Goal: Information Seeking & Learning: Learn about a topic

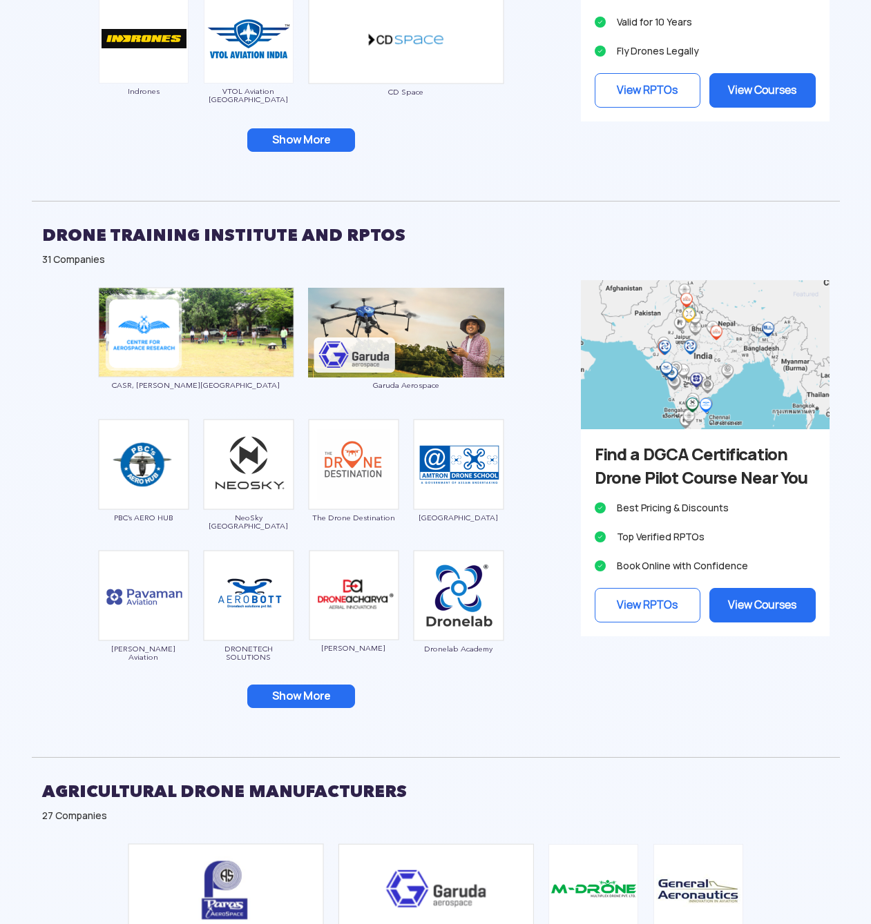
scroll to position [1475, 0]
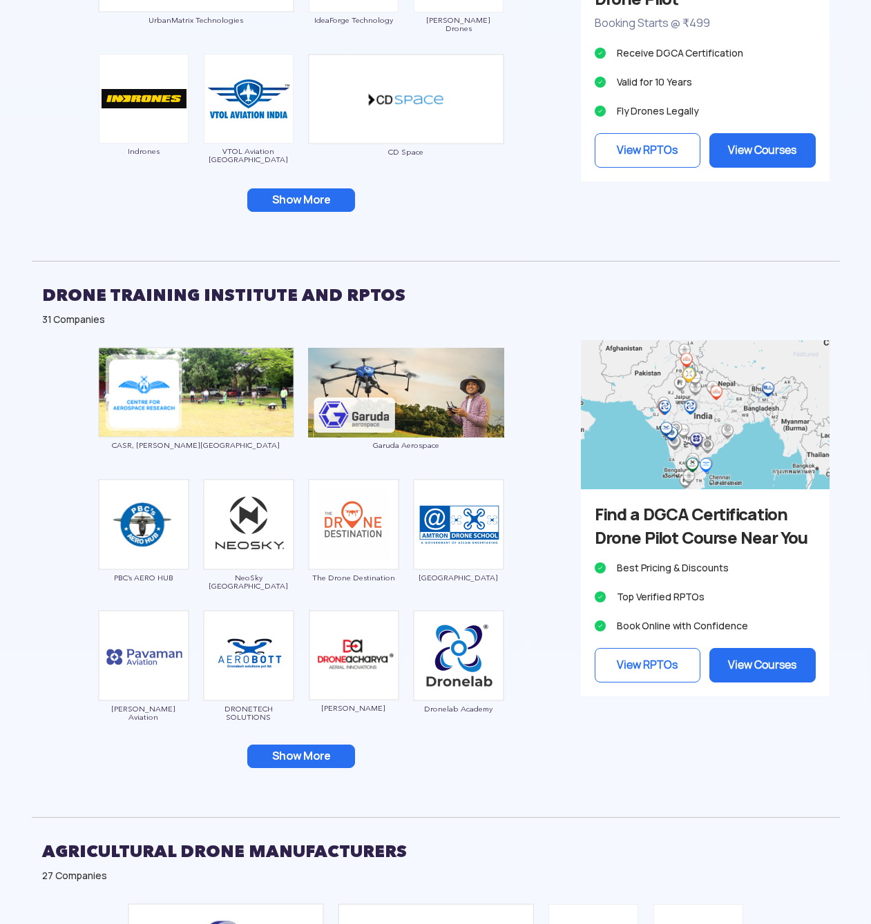
click at [324, 745] on button "Show More" at bounding box center [301, 756] width 108 height 23
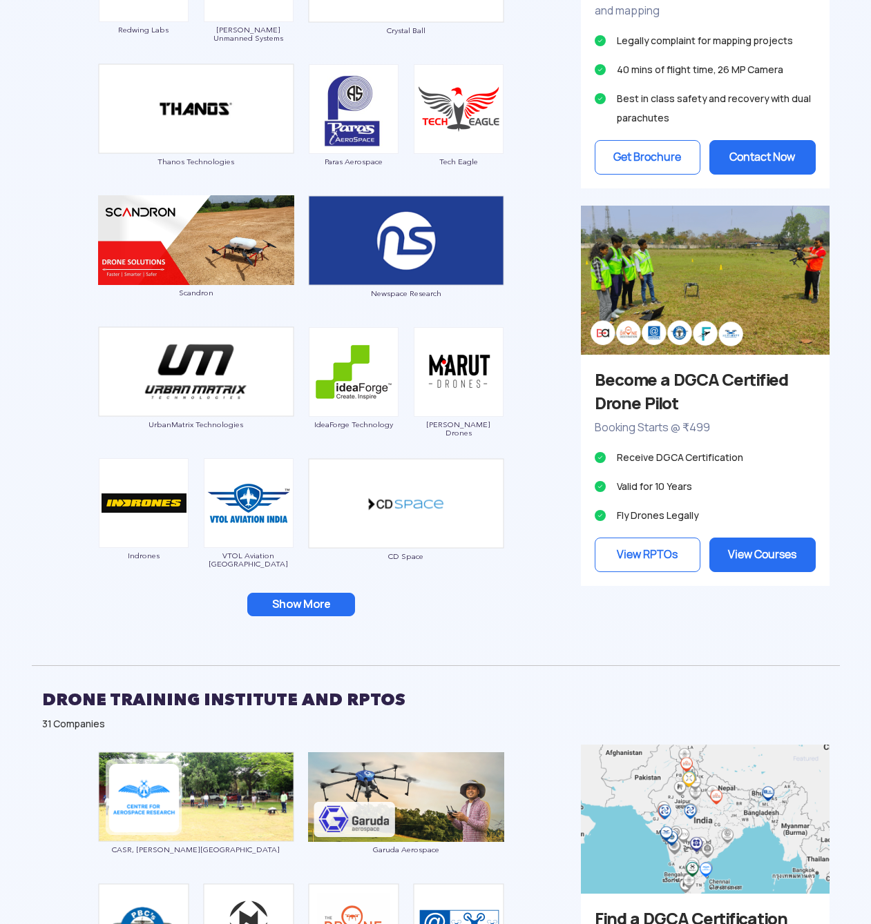
scroll to position [1077, 0]
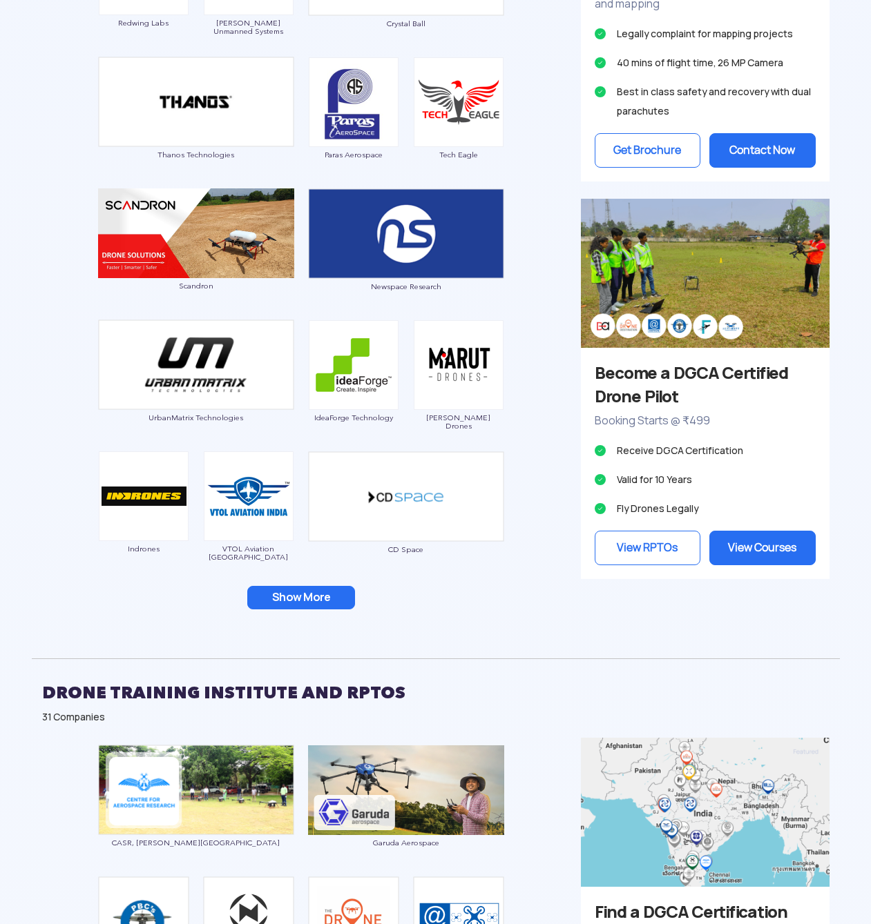
click at [329, 586] on button "Show More" at bounding box center [301, 597] width 108 height 23
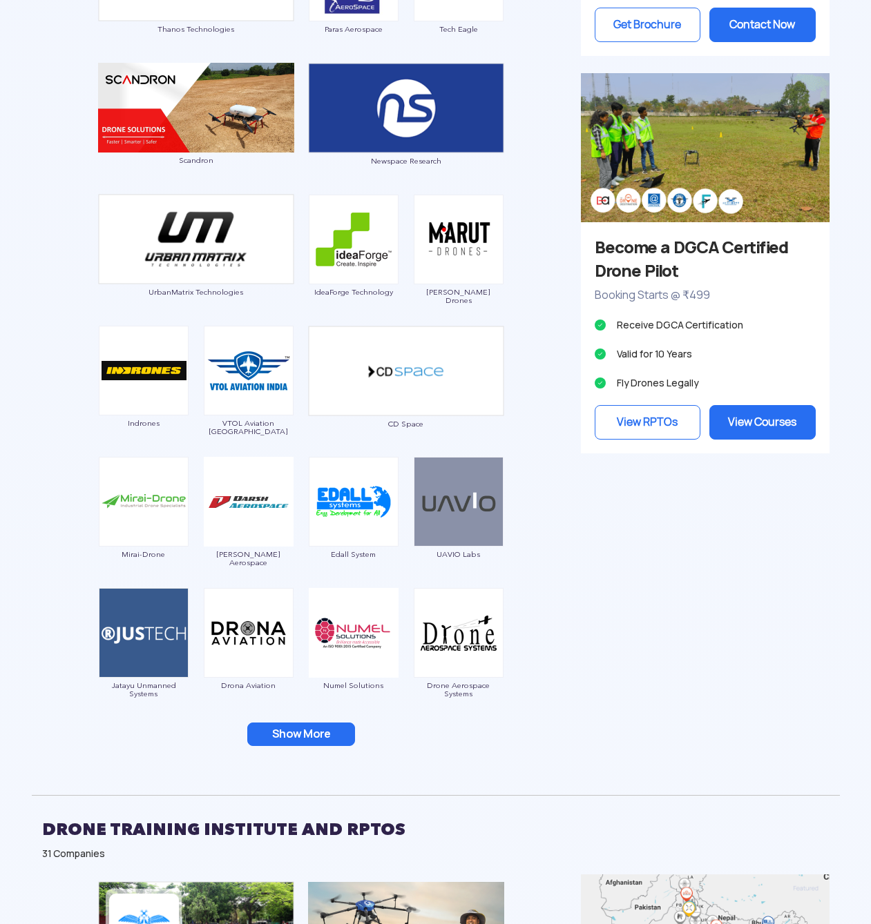
scroll to position [1254, 0]
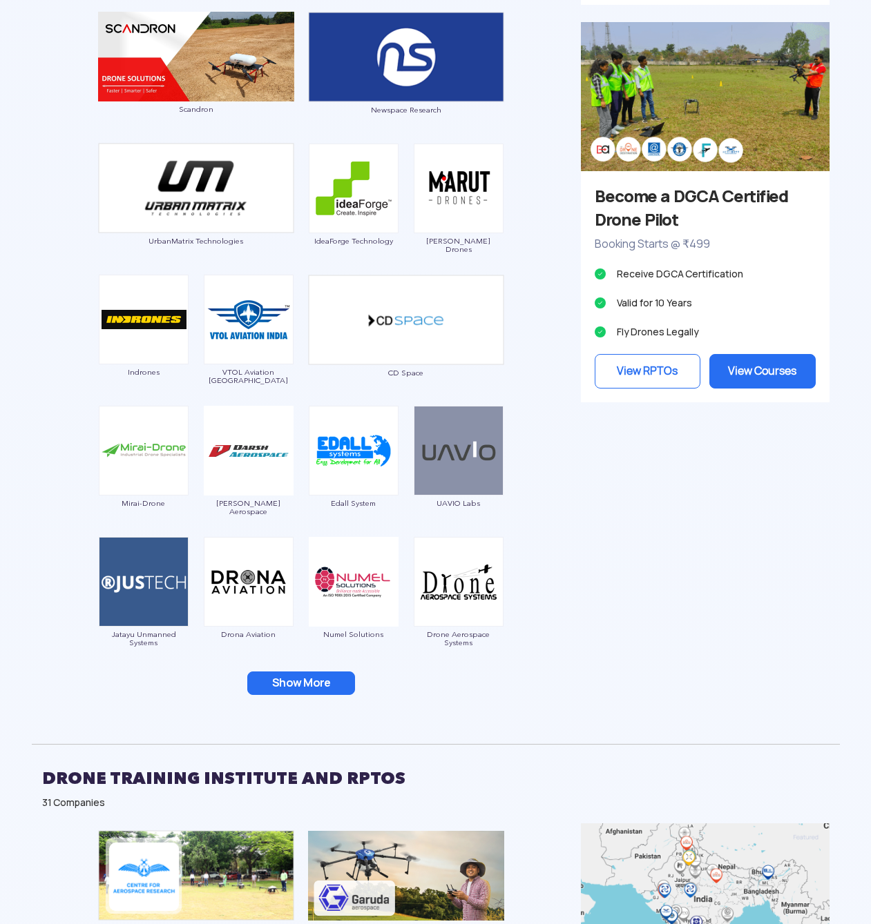
click at [313, 672] on button "Show More" at bounding box center [301, 683] width 108 height 23
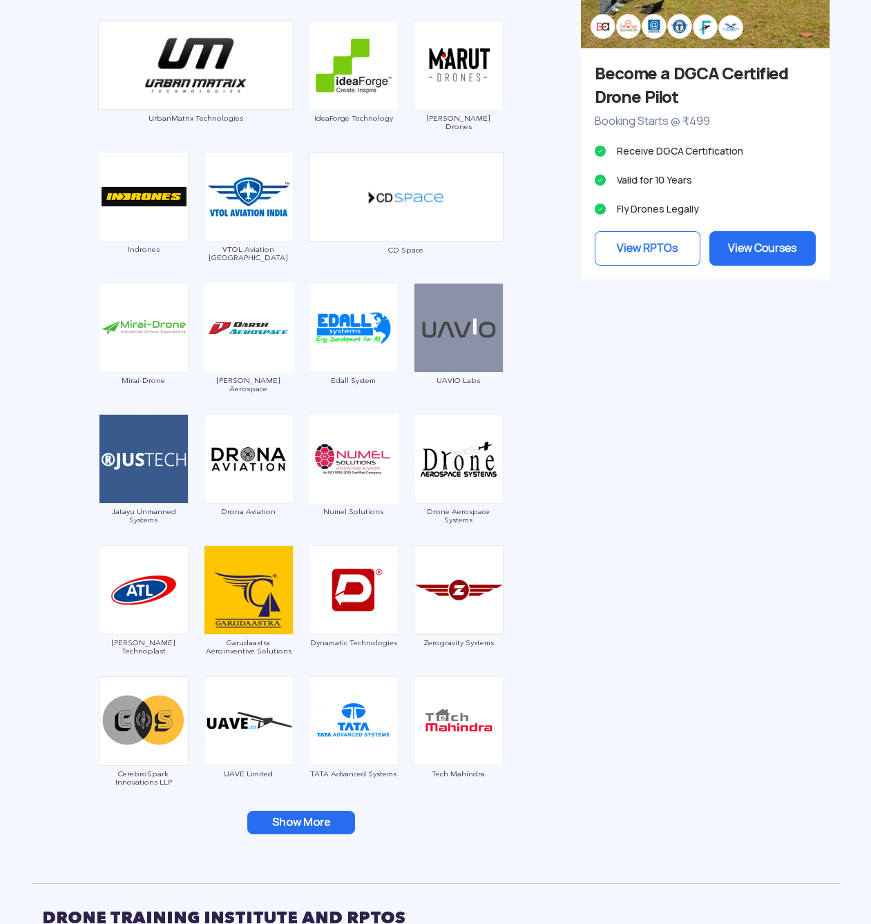
scroll to position [1408, 0]
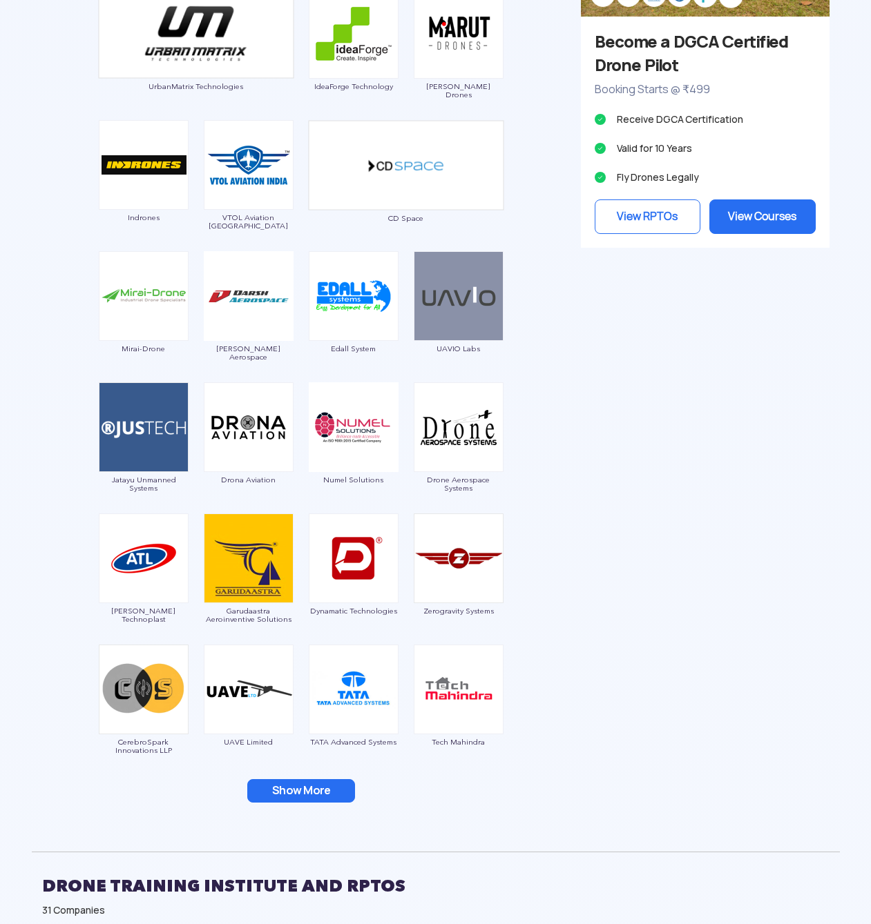
click at [325, 779] on button "Show More" at bounding box center [301, 790] width 108 height 23
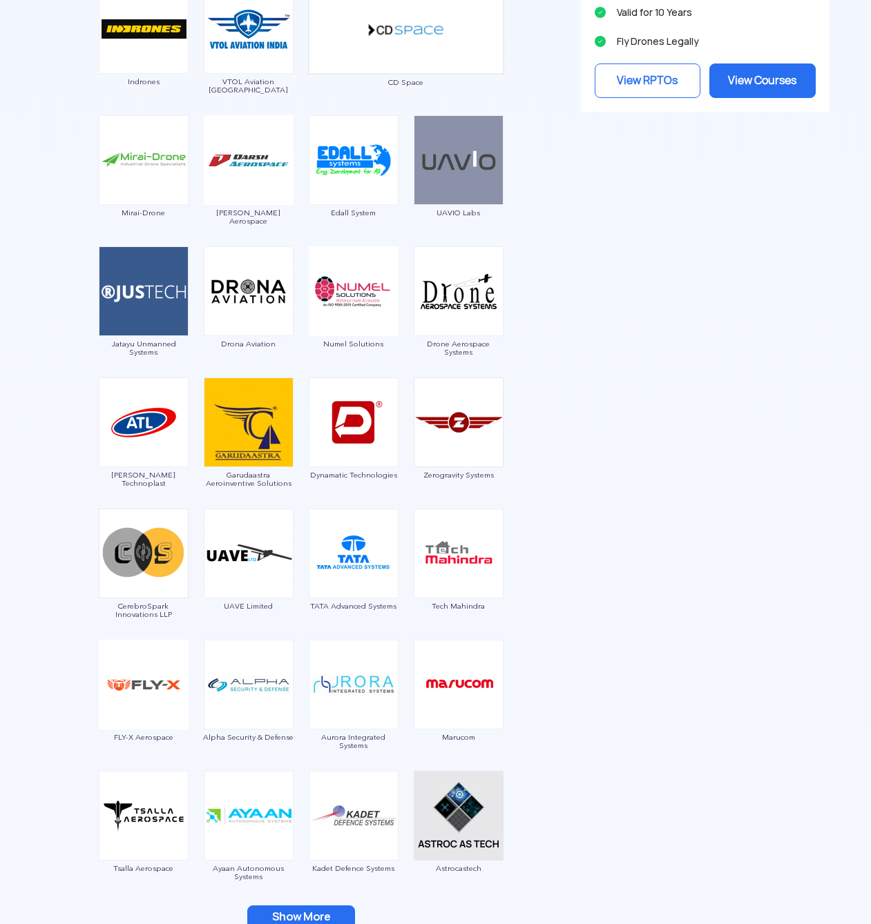
scroll to position [1651, 0]
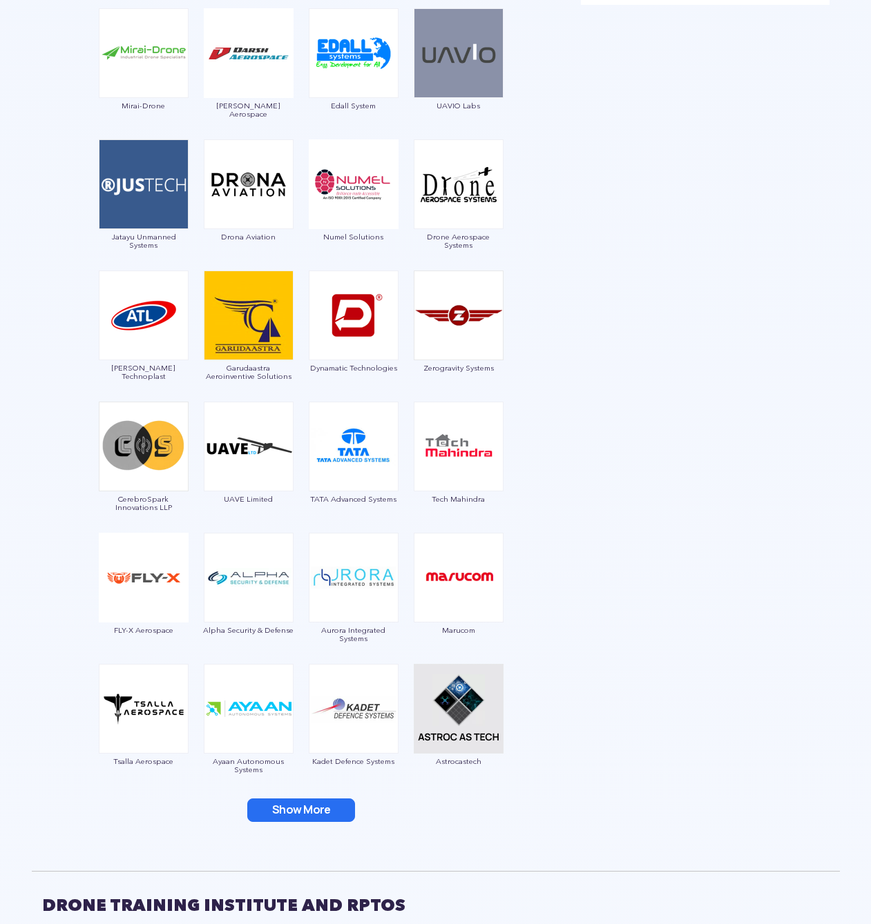
click at [325, 799] on button "Show More" at bounding box center [301, 810] width 108 height 23
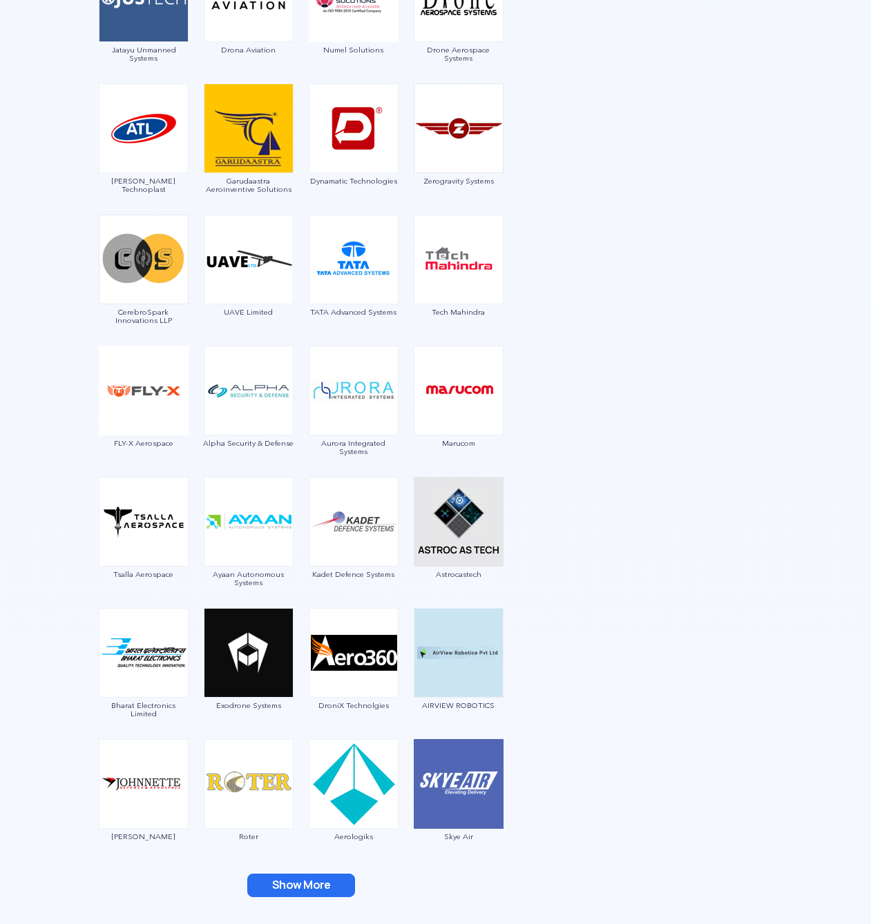
scroll to position [1894, 0]
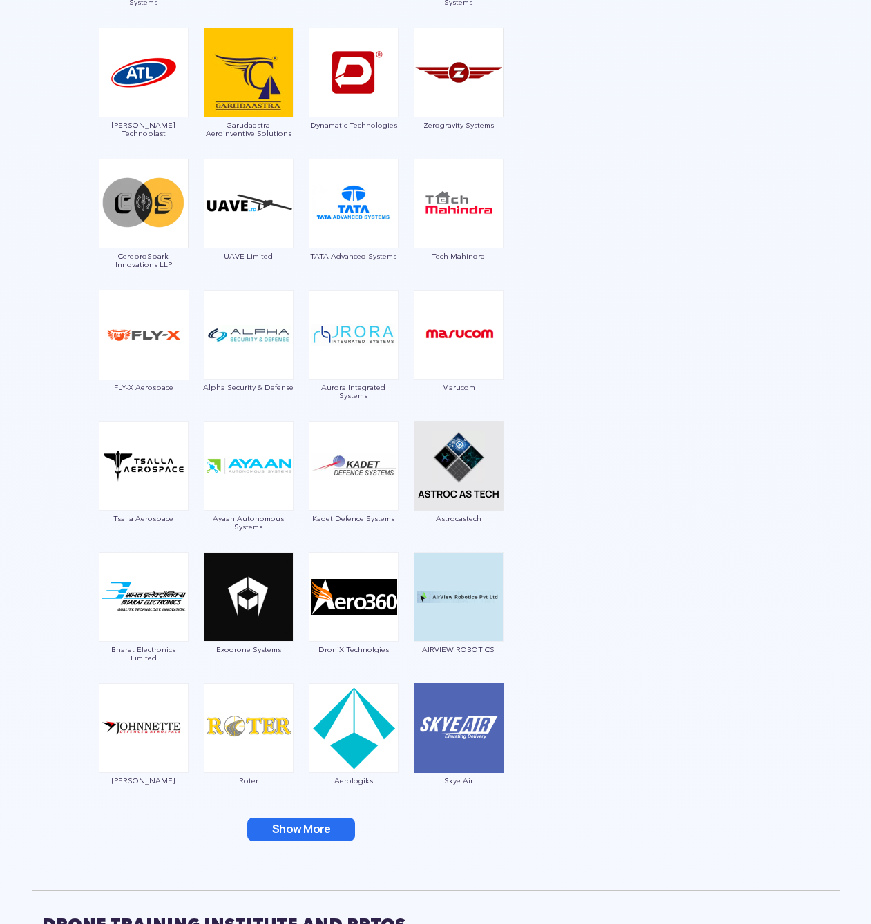
click at [315, 818] on button "Show More" at bounding box center [301, 829] width 108 height 23
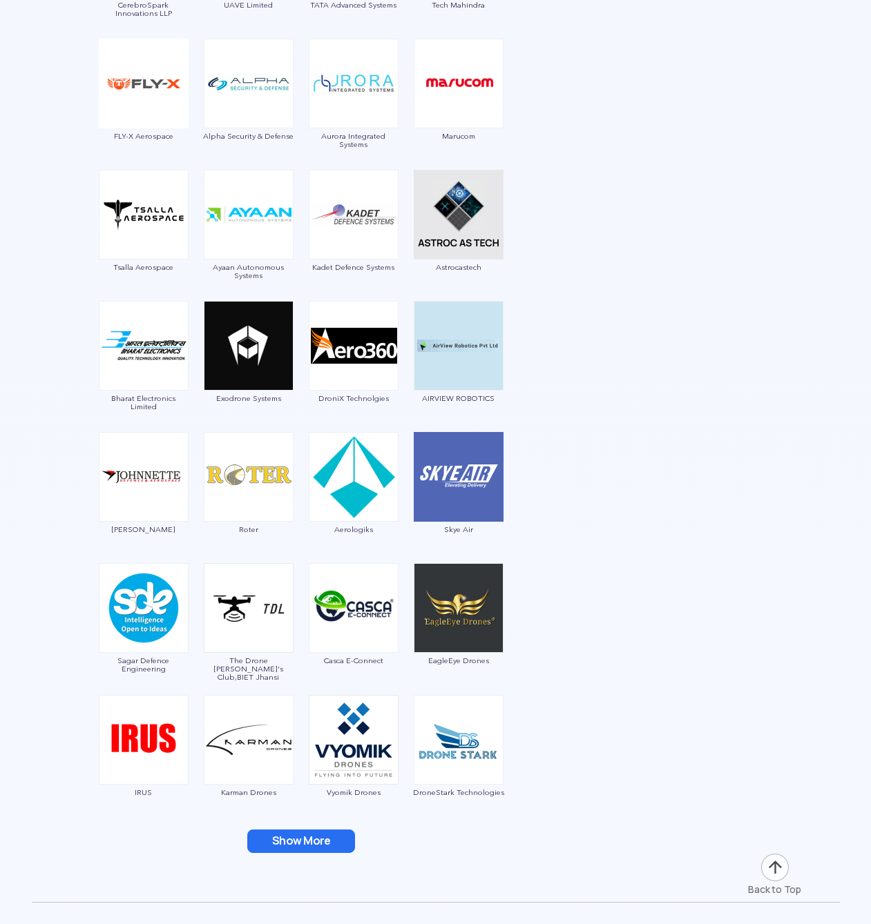
scroll to position [2148, 0]
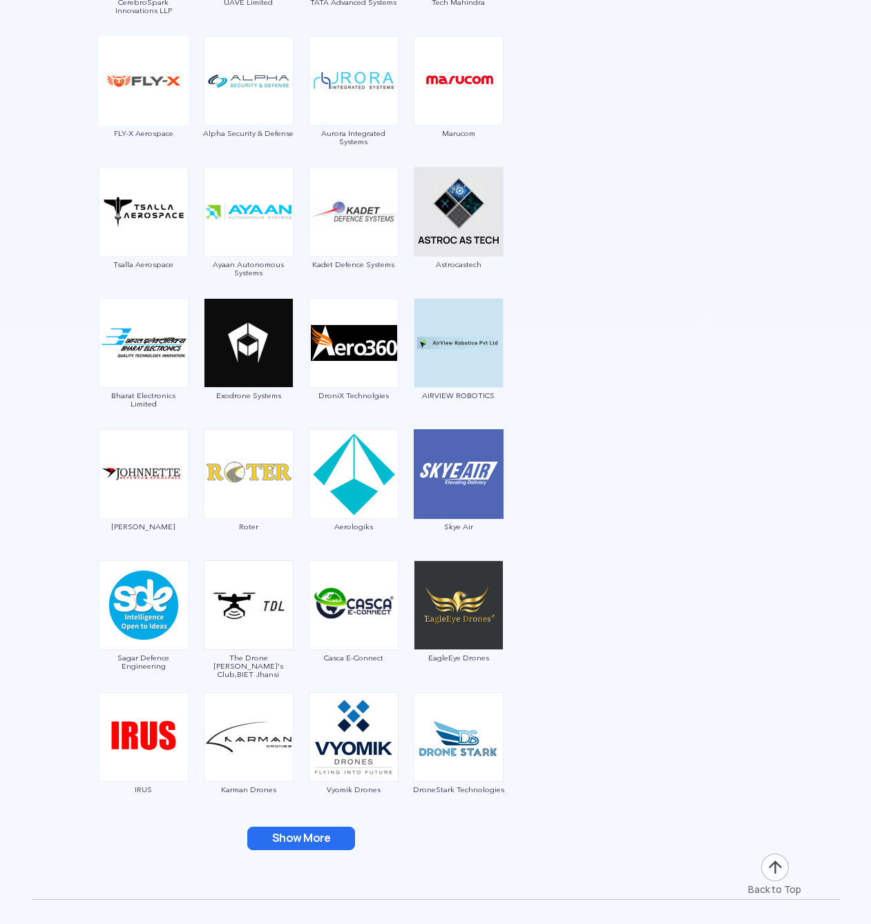
click at [329, 827] on button "Show More" at bounding box center [301, 838] width 108 height 23
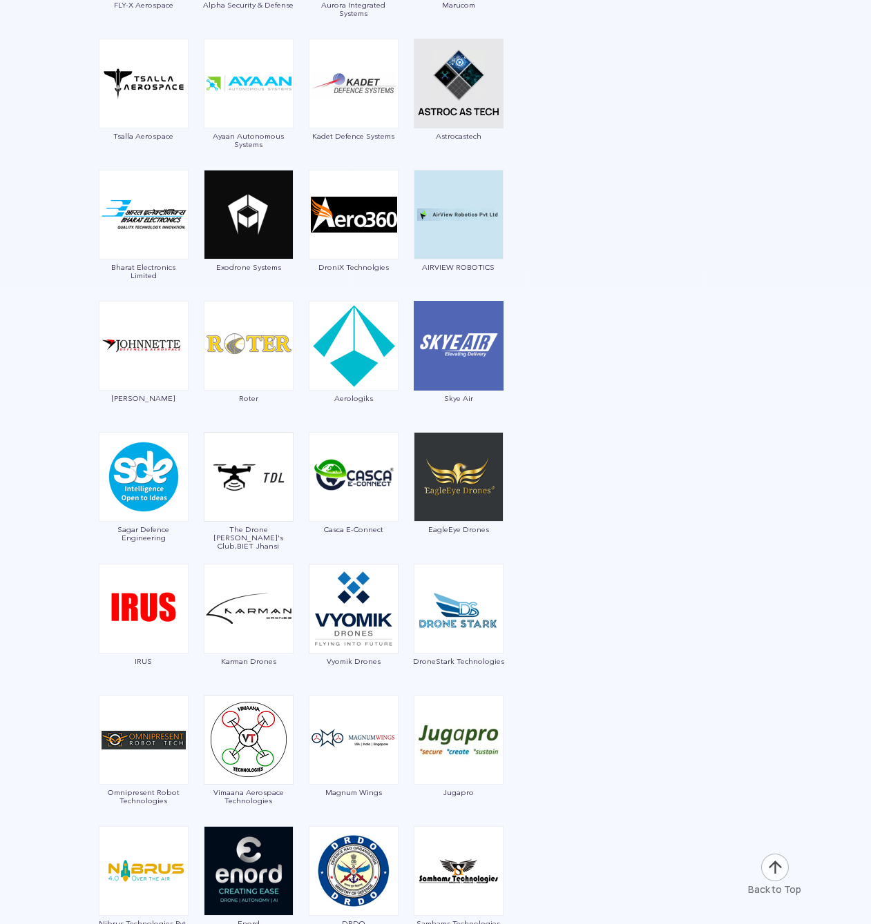
scroll to position [2358, 0]
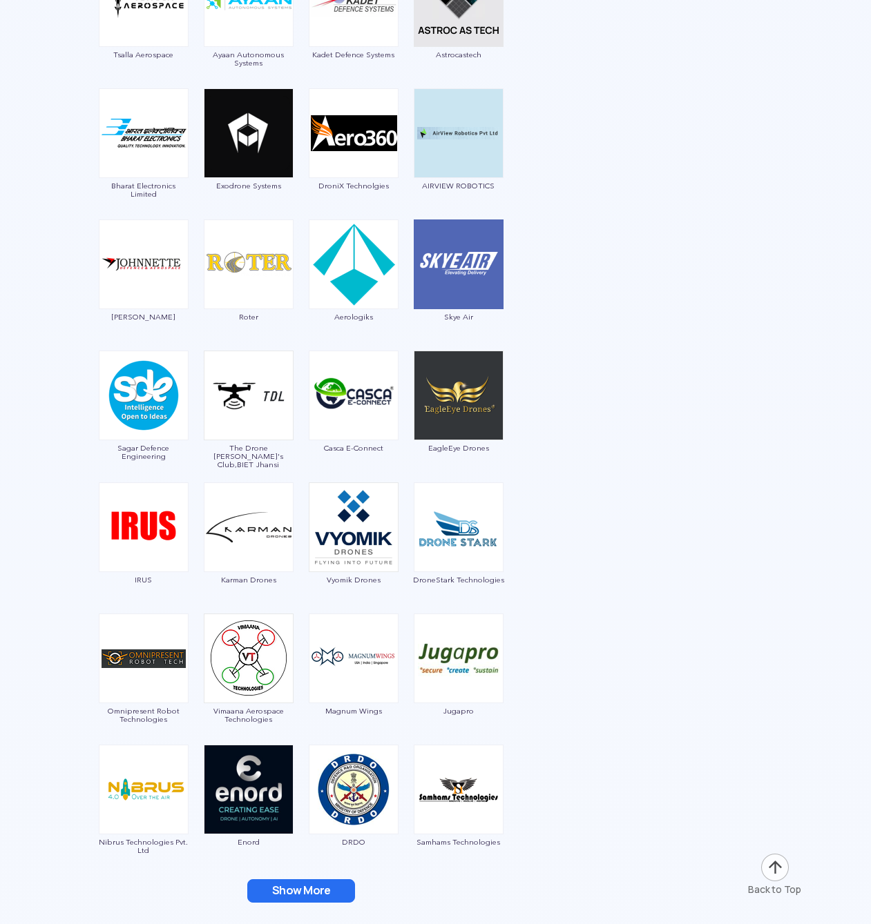
click at [333, 880] on button "Show More" at bounding box center [301, 891] width 108 height 23
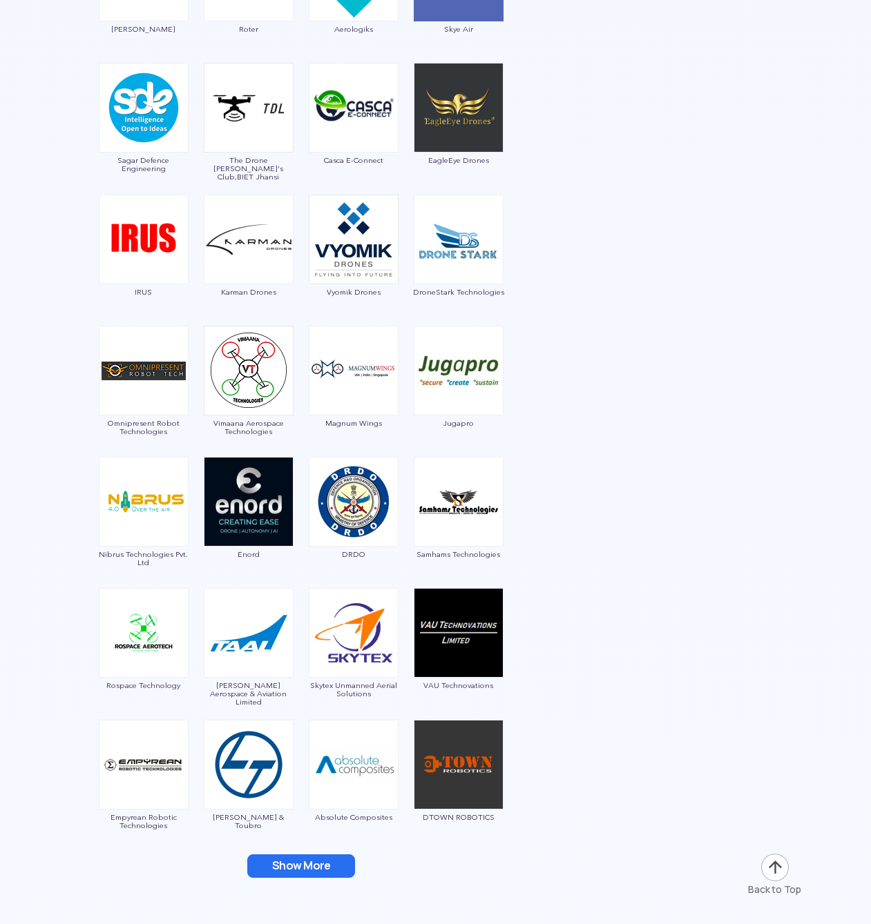
scroll to position [2656, 0]
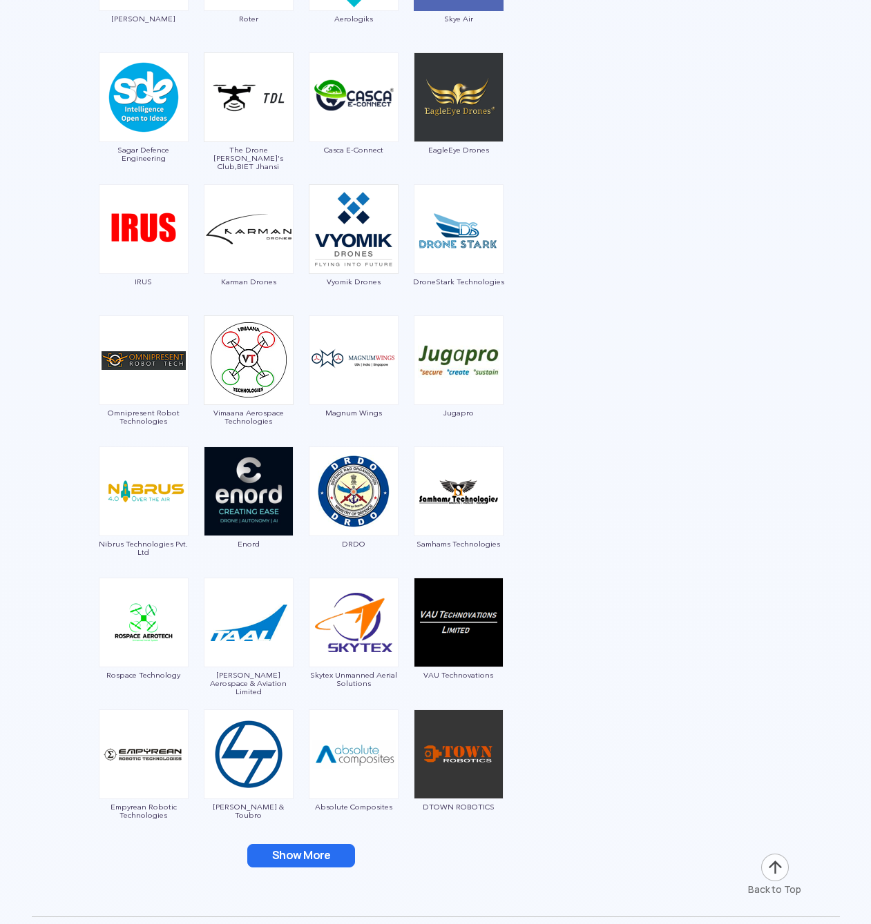
click at [315, 844] on button "Show More" at bounding box center [301, 855] width 108 height 23
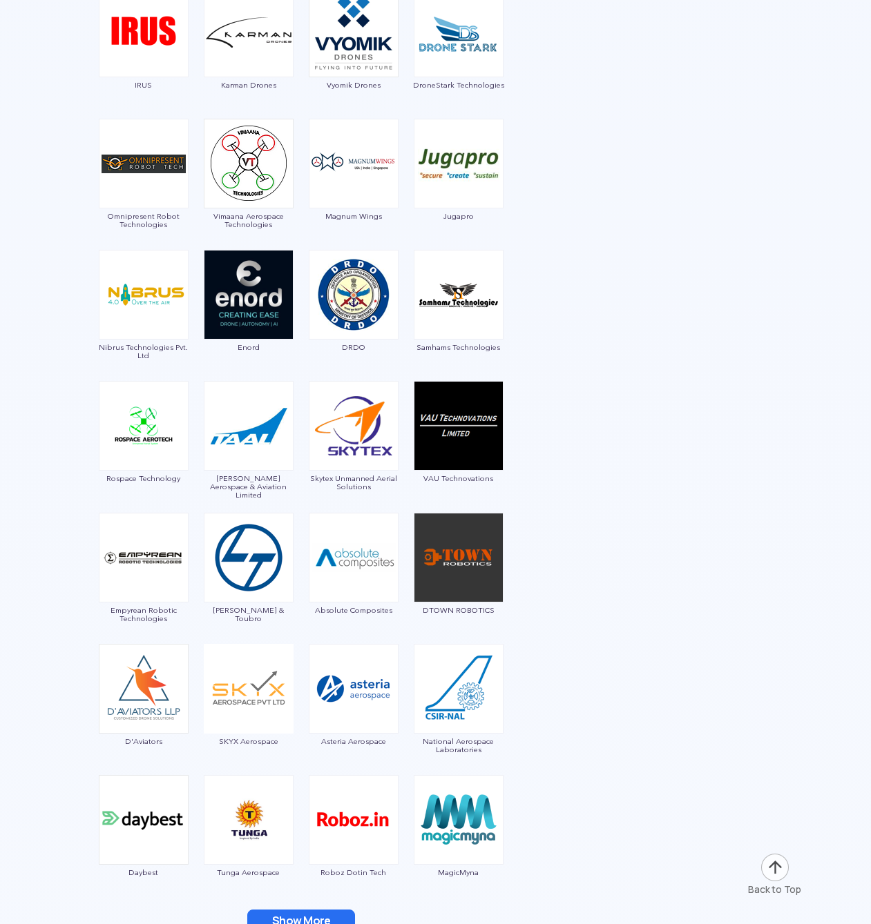
scroll to position [2855, 0]
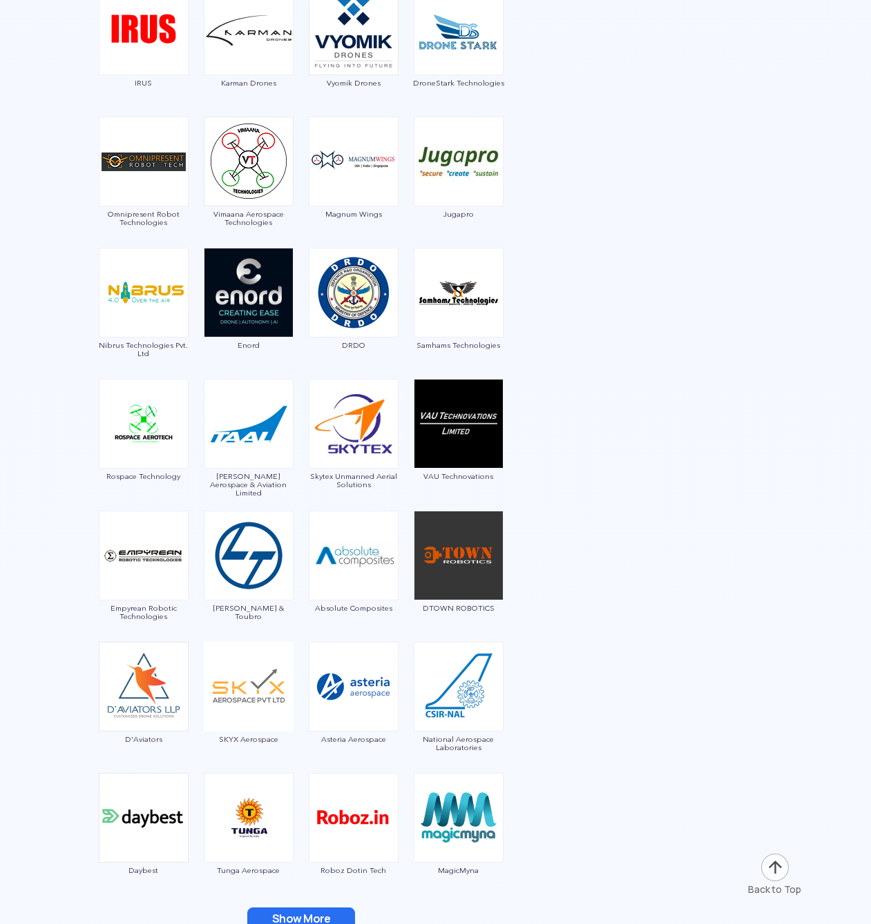
click at [313, 908] on button "Show More" at bounding box center [301, 919] width 108 height 23
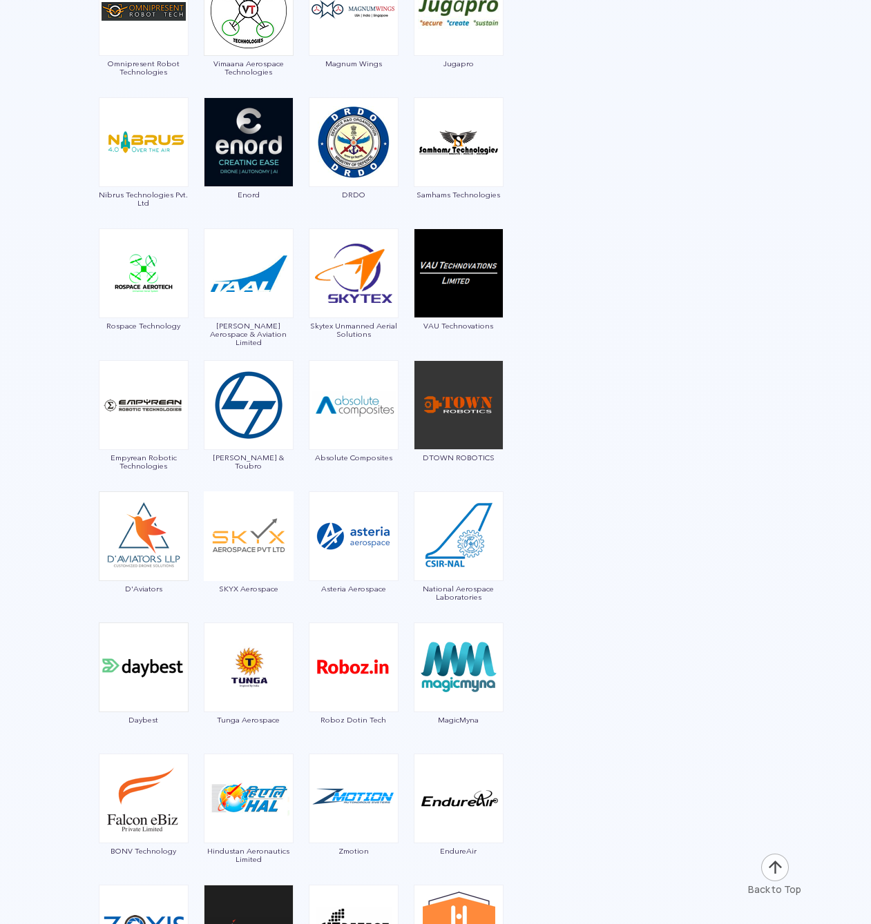
scroll to position [3054, 0]
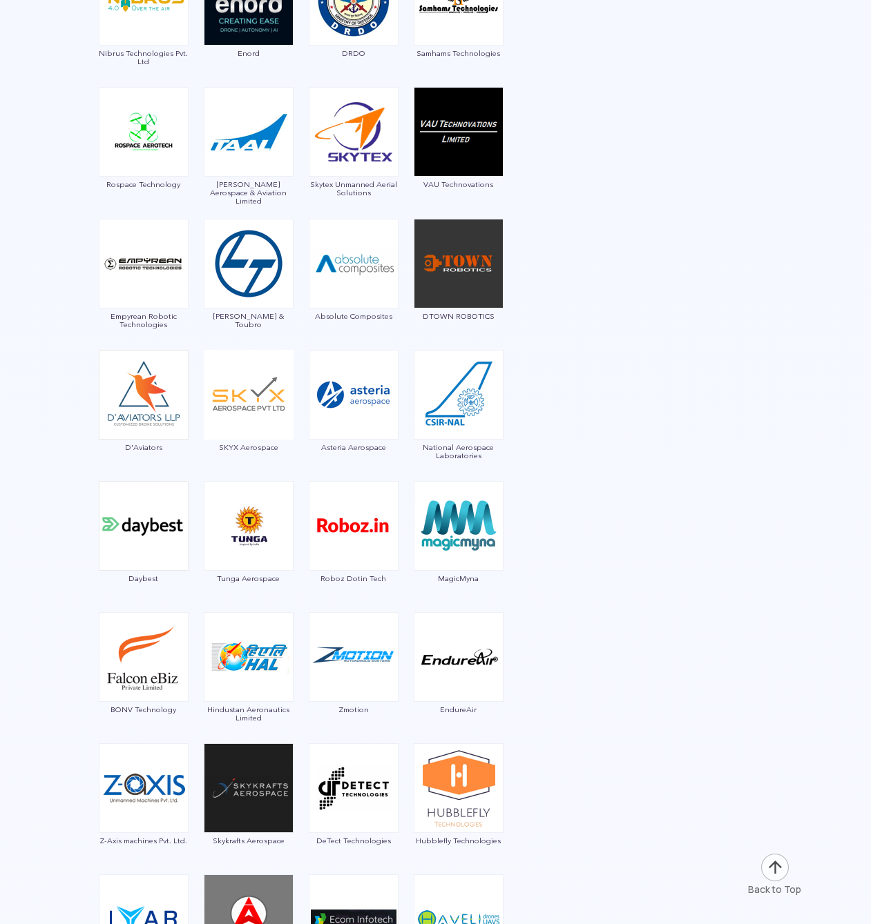
scroll to position [3374, 0]
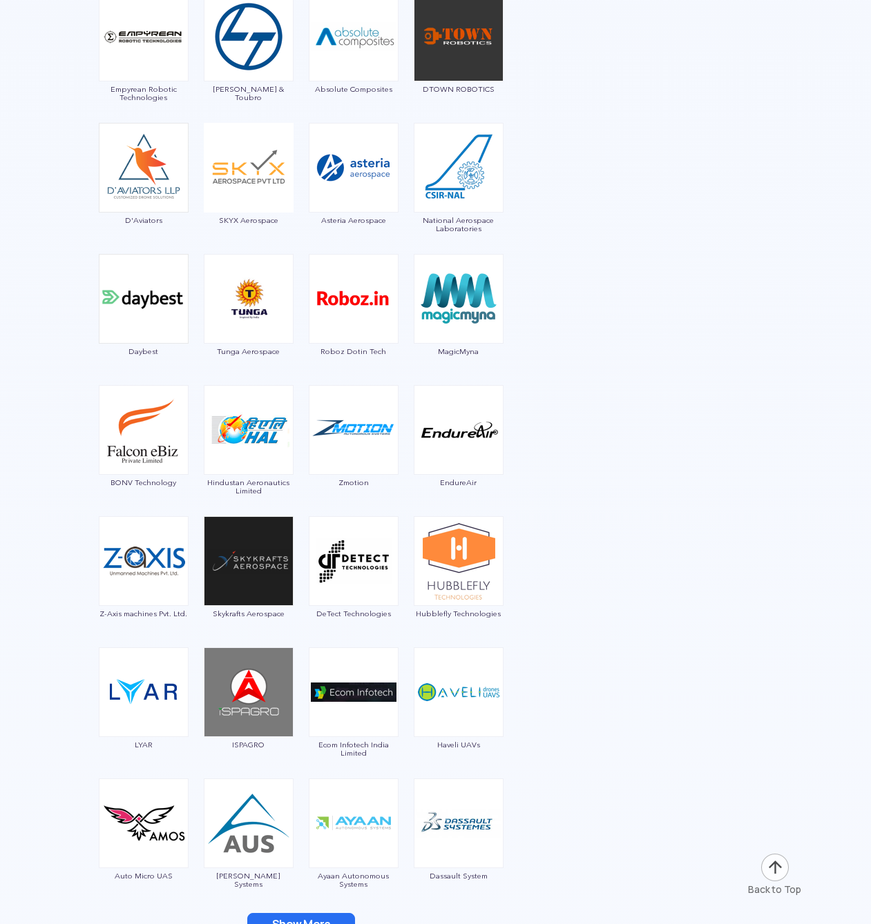
click at [347, 913] on button "Show More" at bounding box center [301, 924] width 108 height 23
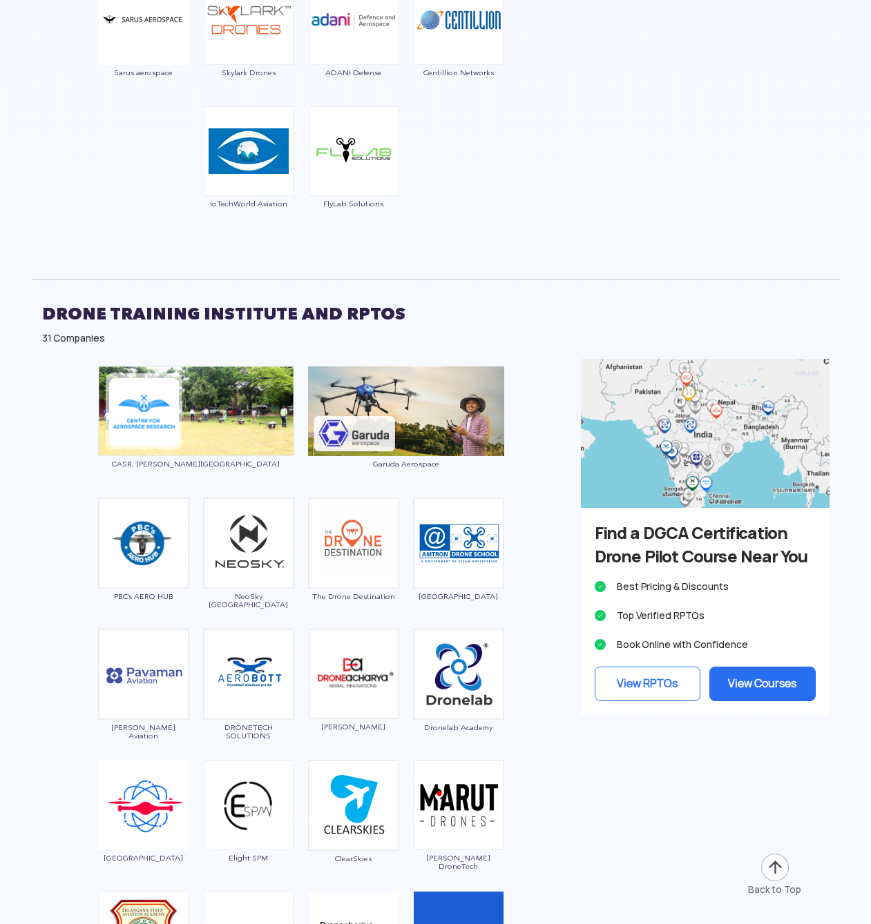
scroll to position [4435, 0]
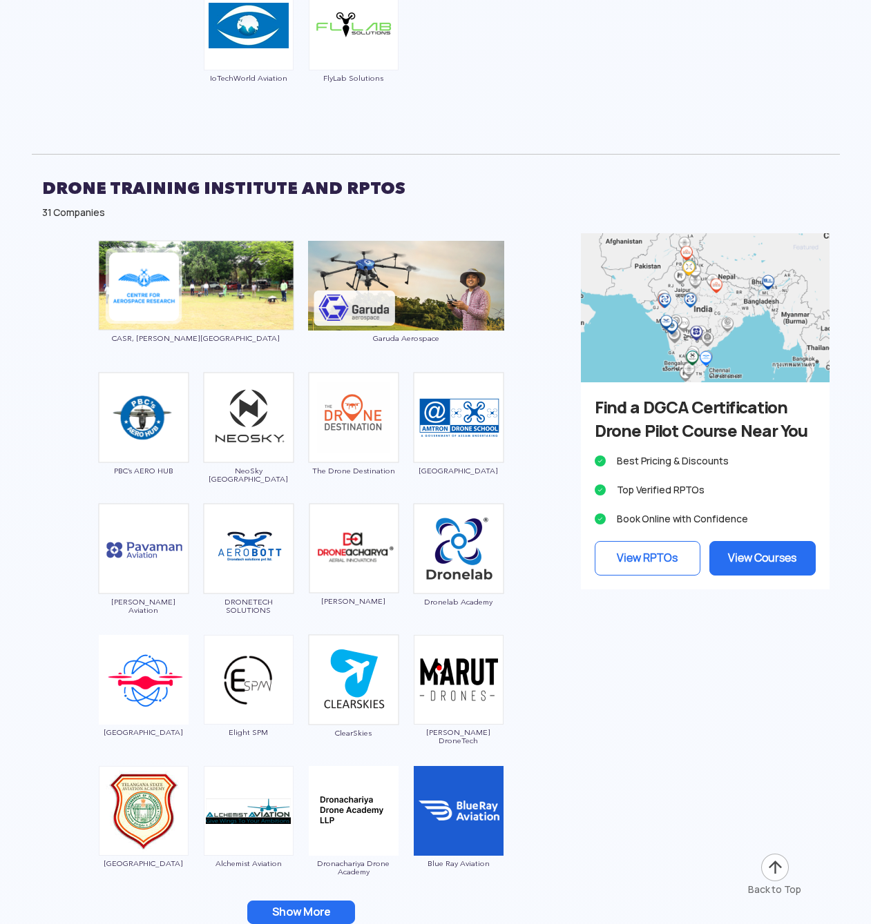
click at [311, 901] on button "Show More" at bounding box center [301, 912] width 108 height 23
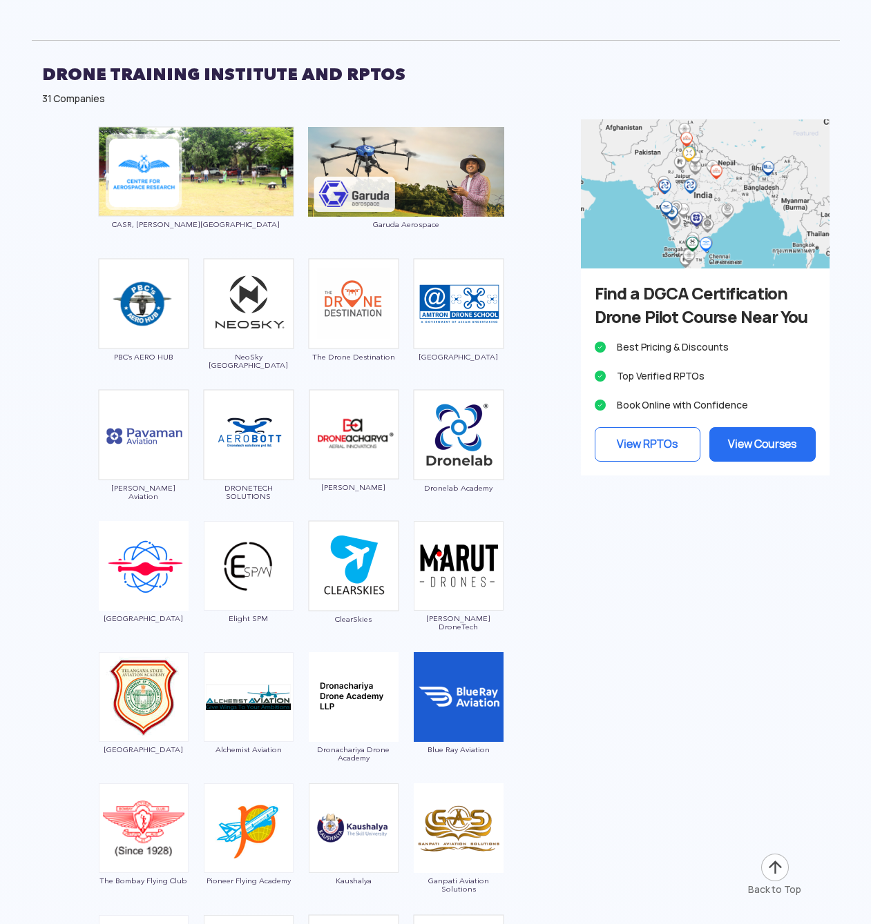
scroll to position [4578, 0]
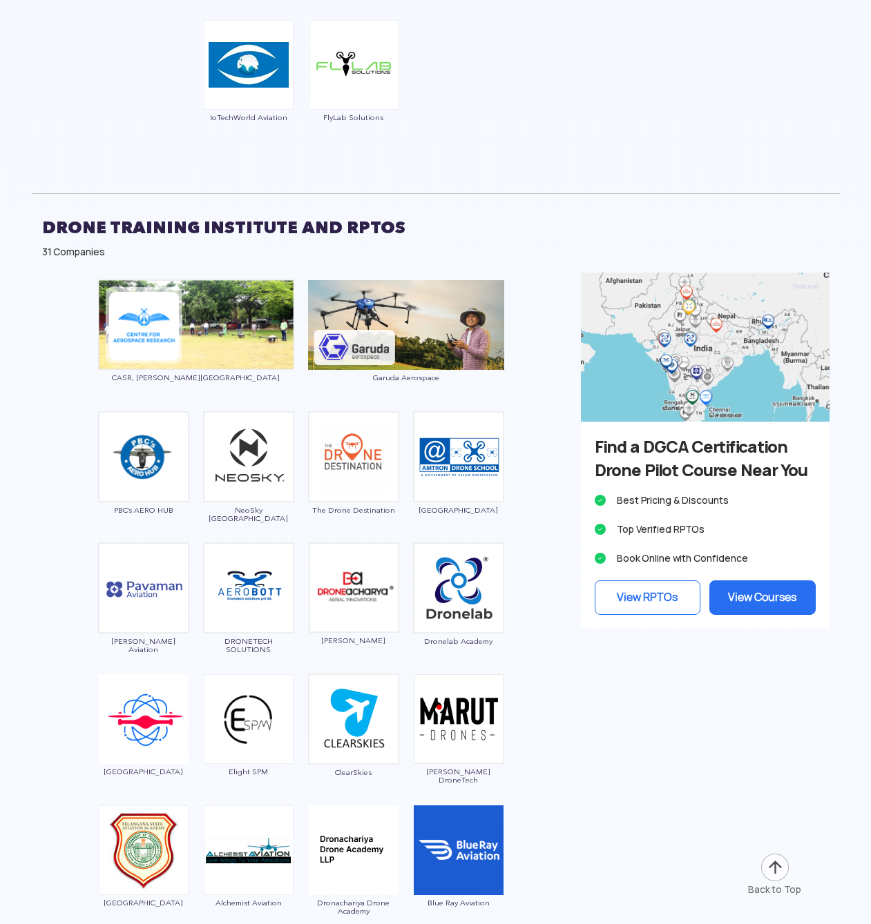
scroll to position [4346, 0]
